Goal: Find contact information: Find contact information

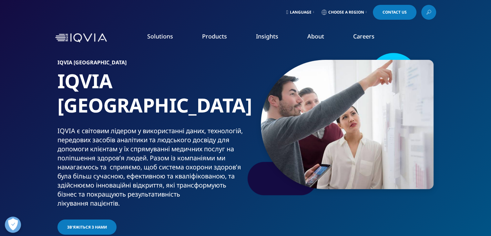
click at [405, 14] on link "Contact Us" at bounding box center [395, 12] width 44 height 15
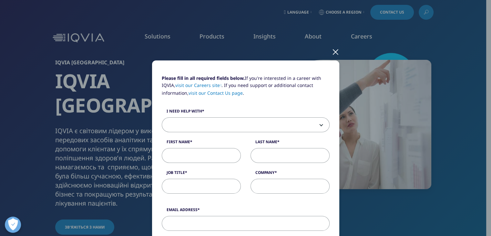
click at [333, 52] on div at bounding box center [335, 52] width 7 height 18
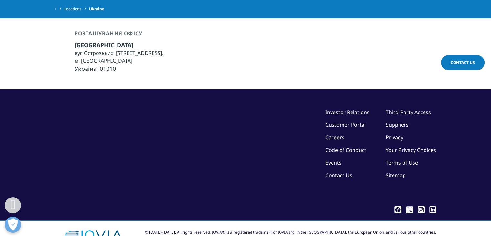
scroll to position [453, 0]
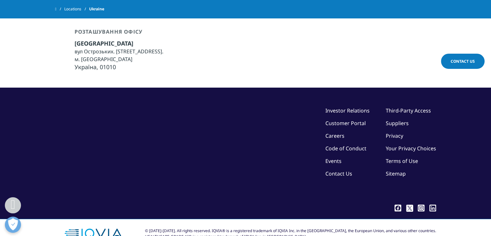
click at [329, 170] on link "Contact Us" at bounding box center [338, 173] width 27 height 7
click at [0, 0] on div "You are about to exit for another IQVIA country or region specific website Plea…" at bounding box center [0, 0] width 0 height 0
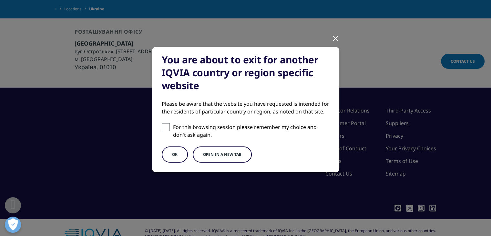
scroll to position [21, 0]
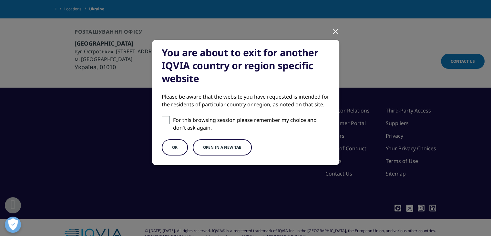
click at [170, 145] on button "OK" at bounding box center [175, 147] width 26 height 16
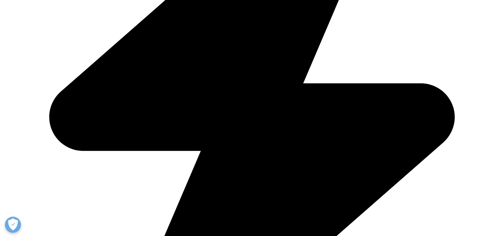
scroll to position [1108, 0]
